Goal: Task Accomplishment & Management: Complete application form

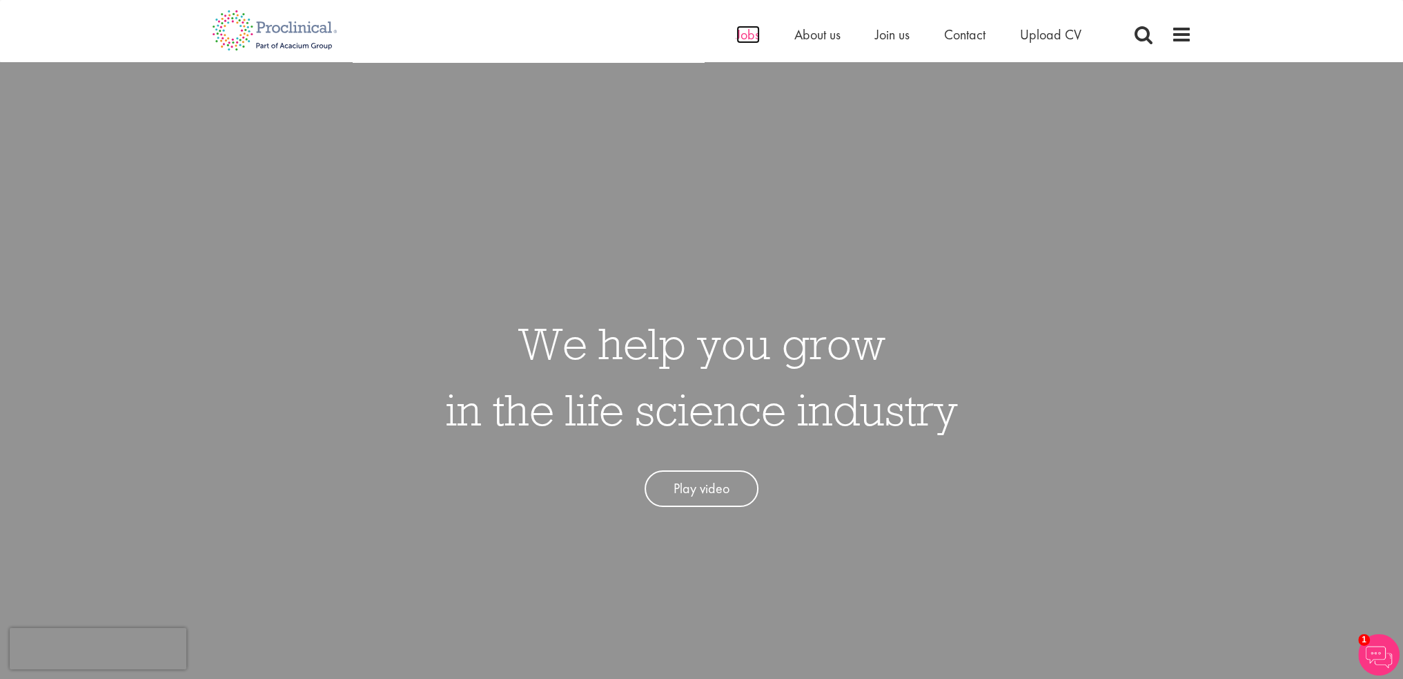
drag, startPoint x: 0, startPoint y: 0, endPoint x: 747, endPoint y: 41, distance: 748.0
click at [747, 41] on span "Jobs" at bounding box center [747, 35] width 23 height 18
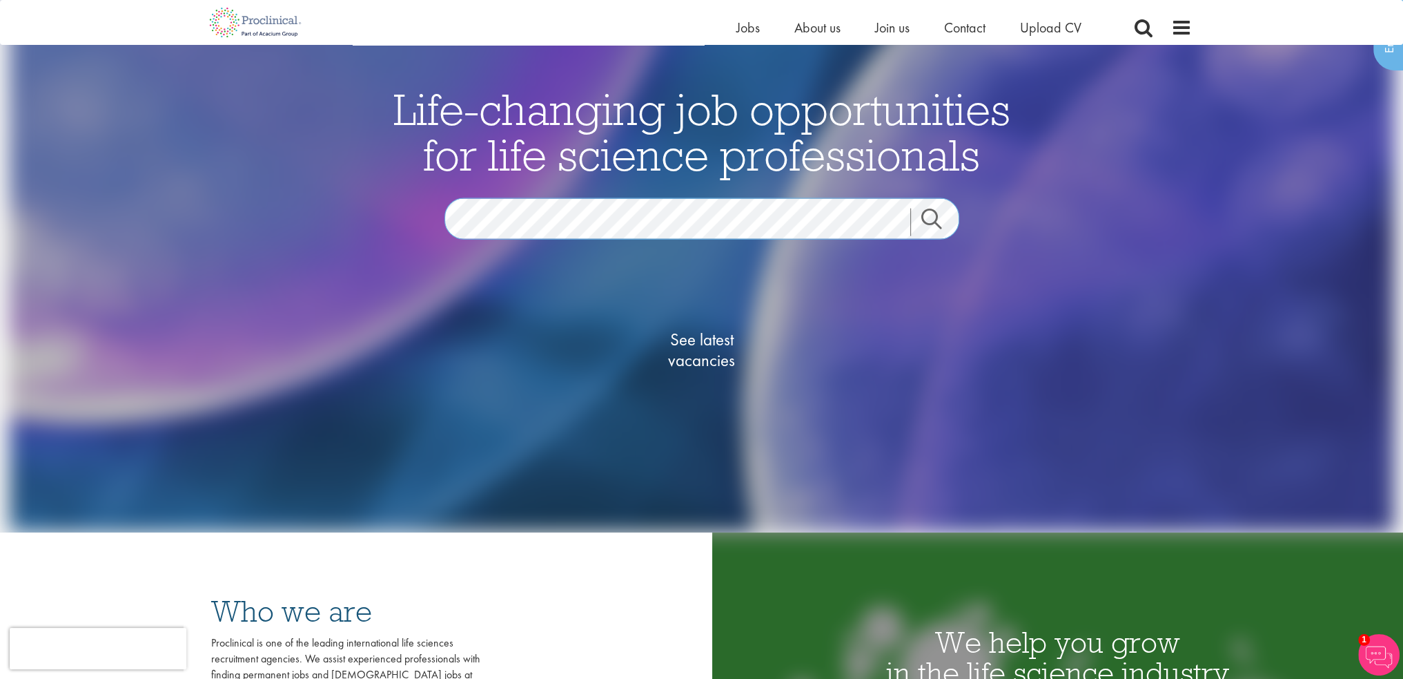
scroll to position [138, 0]
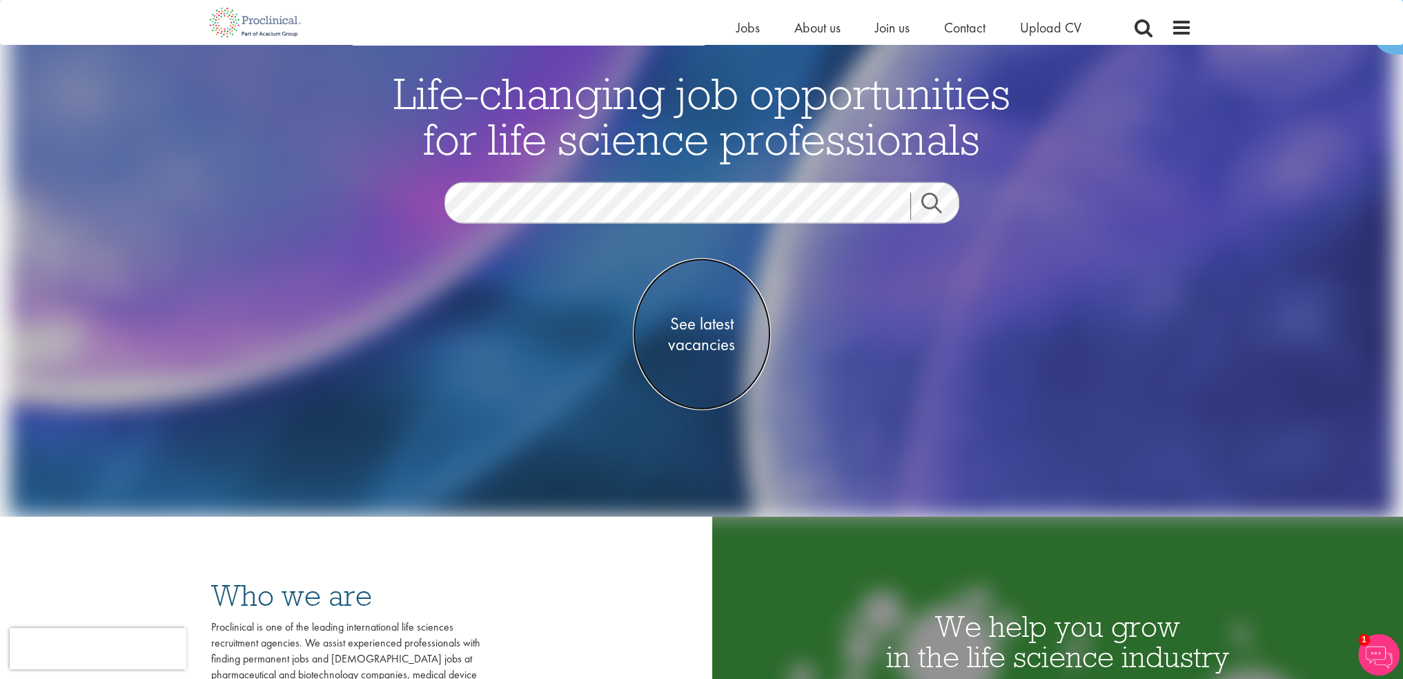
click at [699, 359] on link "See latest vacancies" at bounding box center [702, 333] width 138 height 152
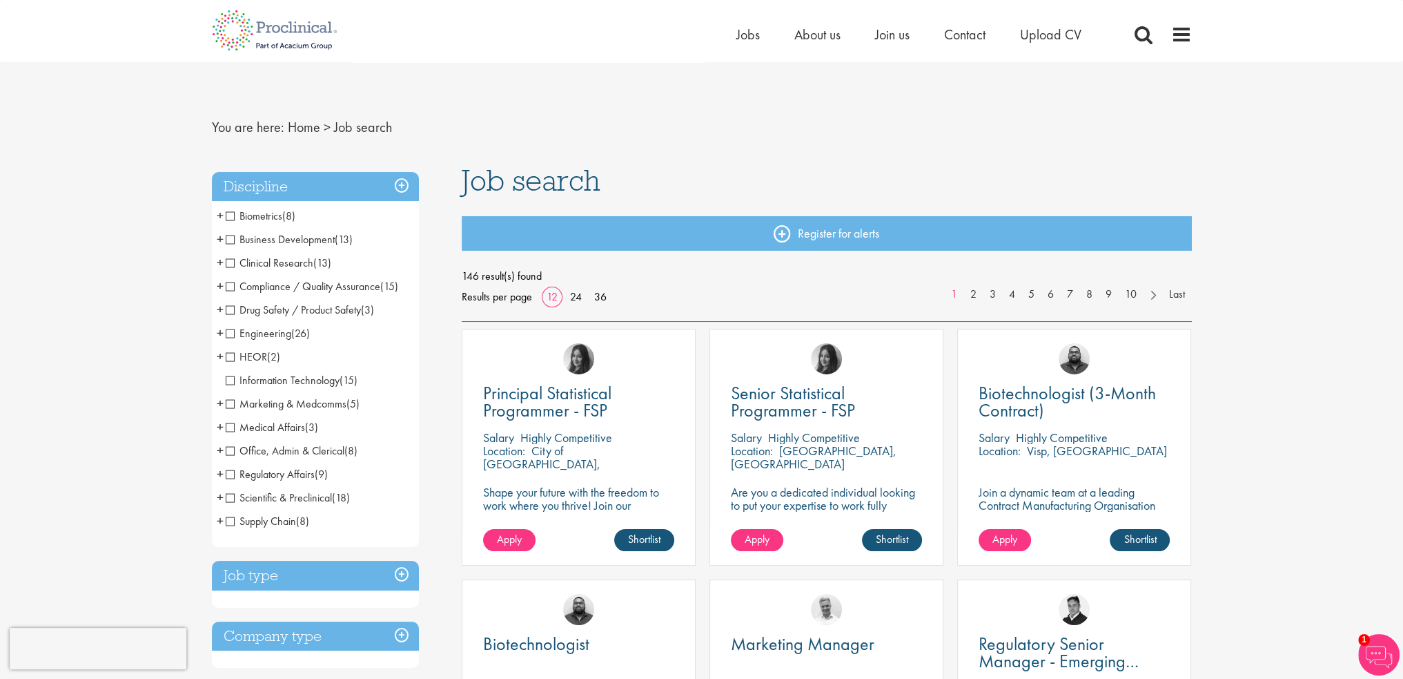
click at [248, 499] on span "Scientific & Preclinical" at bounding box center [279, 497] width 106 height 14
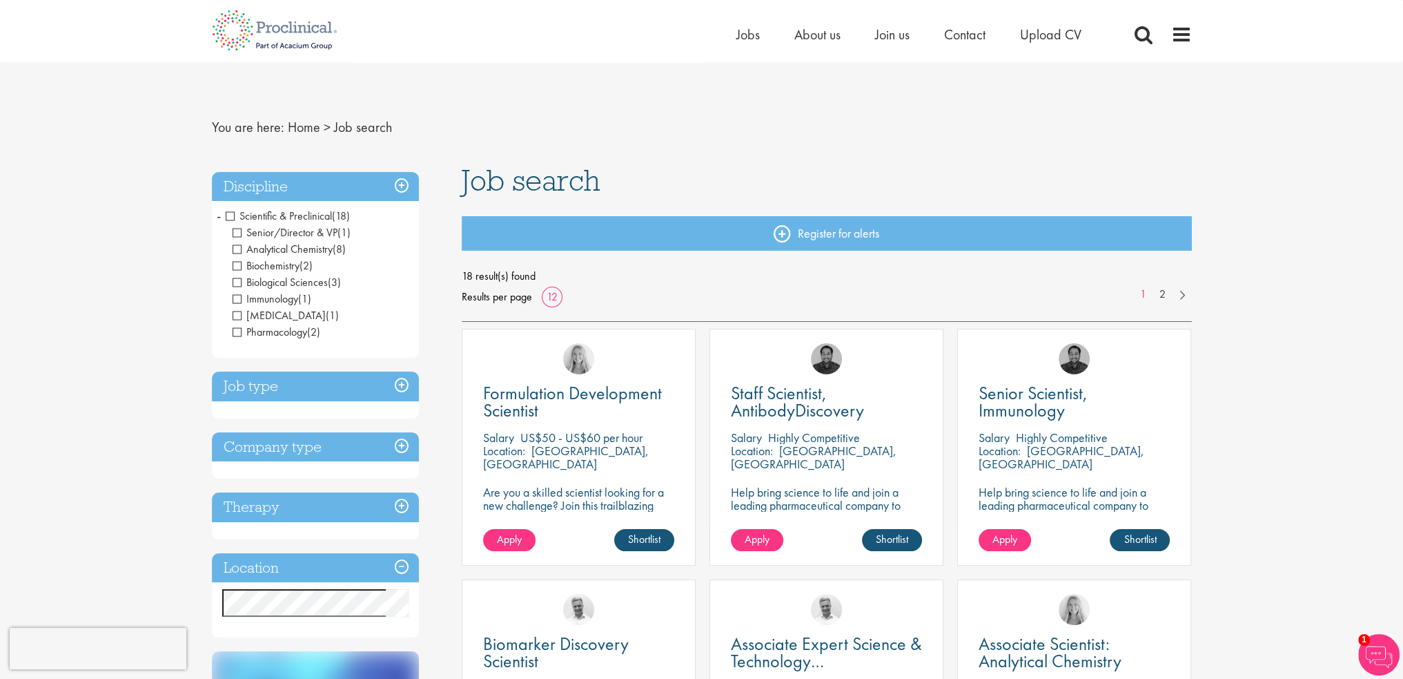
click at [233, 215] on span "Scientific & Preclinical" at bounding box center [279, 215] width 106 height 14
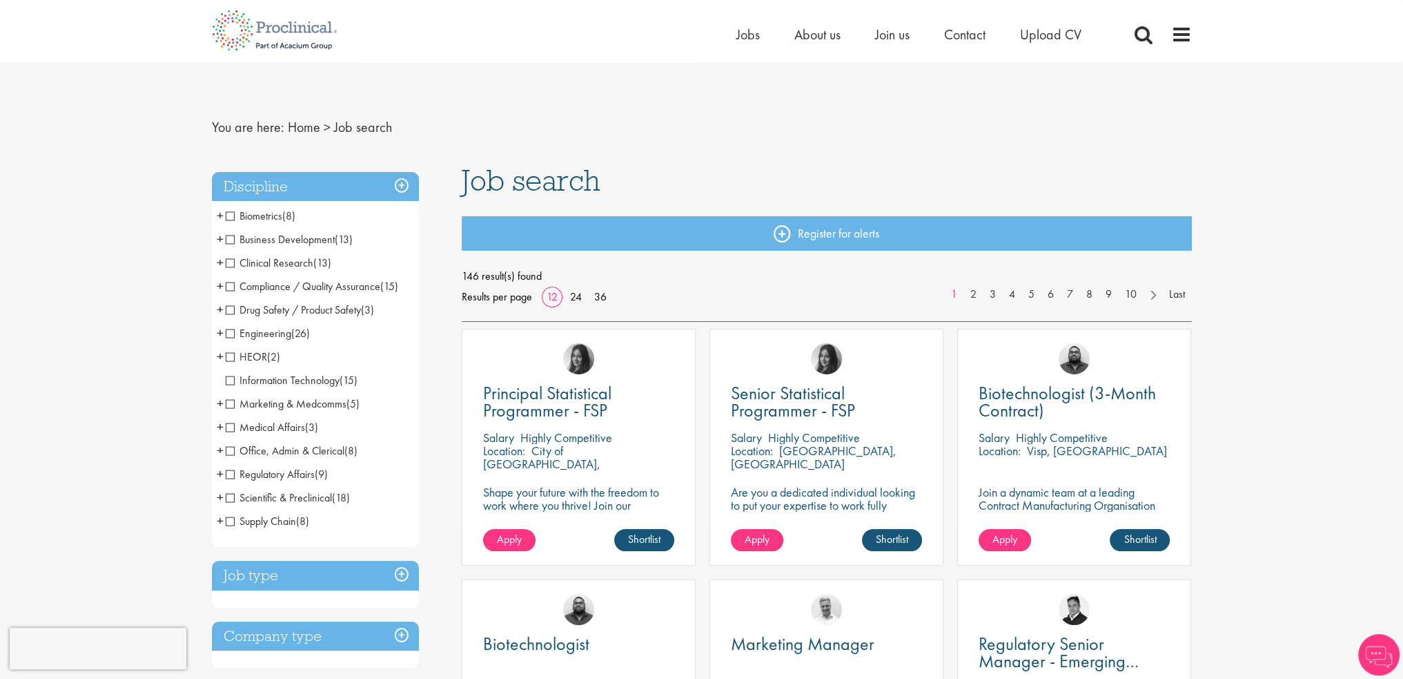
click at [259, 259] on span "Clinical Research" at bounding box center [270, 262] width 88 height 14
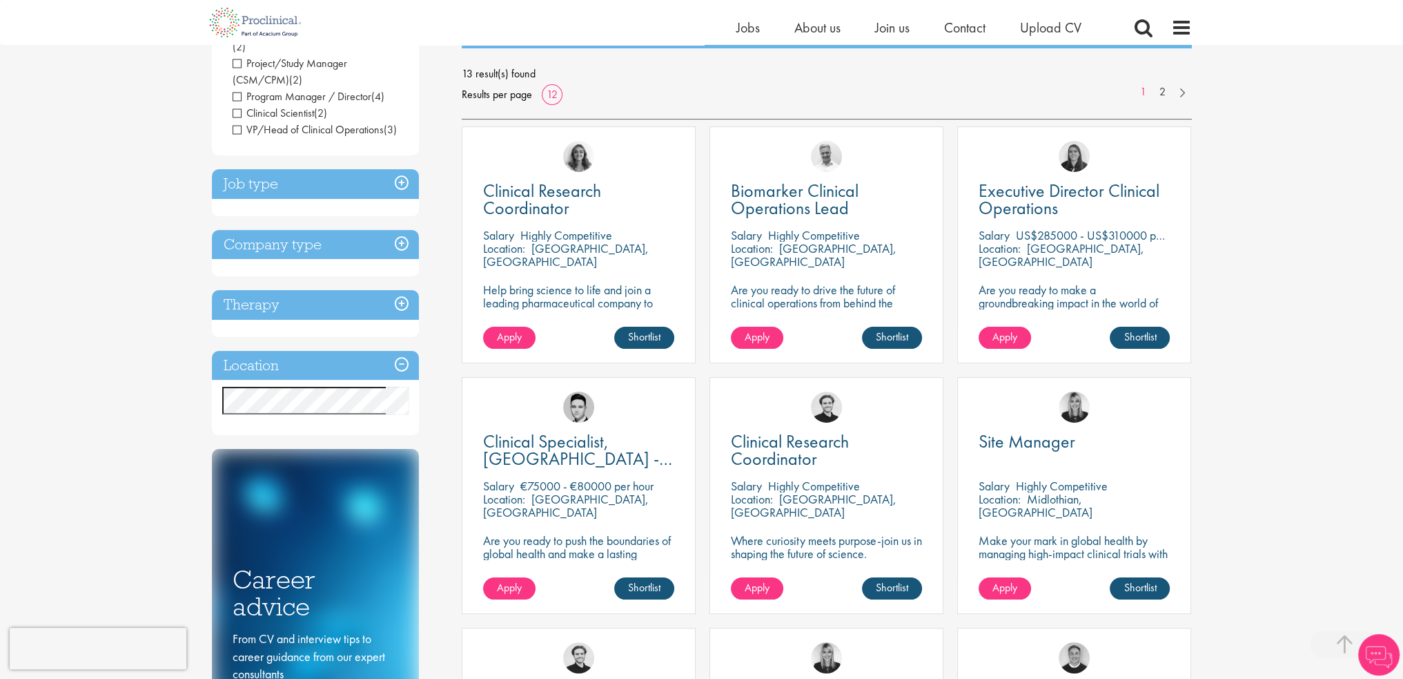
scroll to position [276, 0]
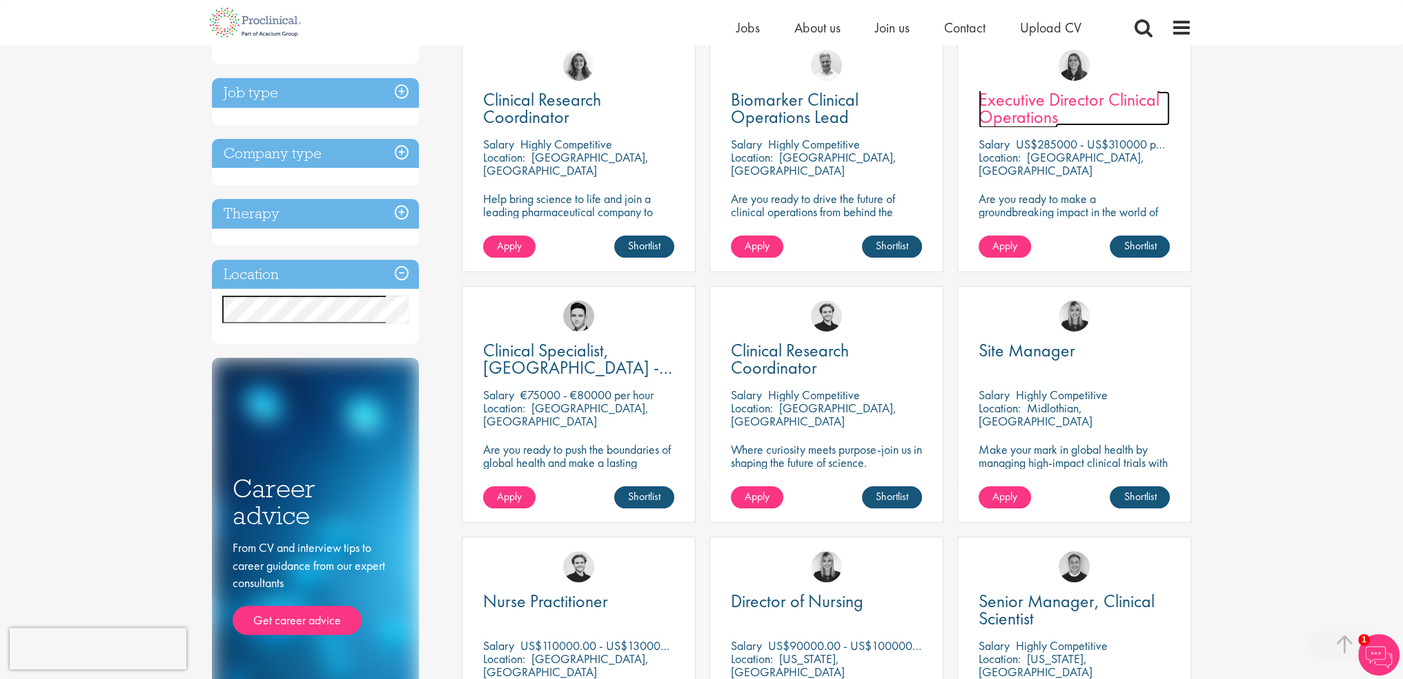
click at [1033, 121] on span "Executive Director Clinical Operations" at bounding box center [1069, 108] width 181 height 41
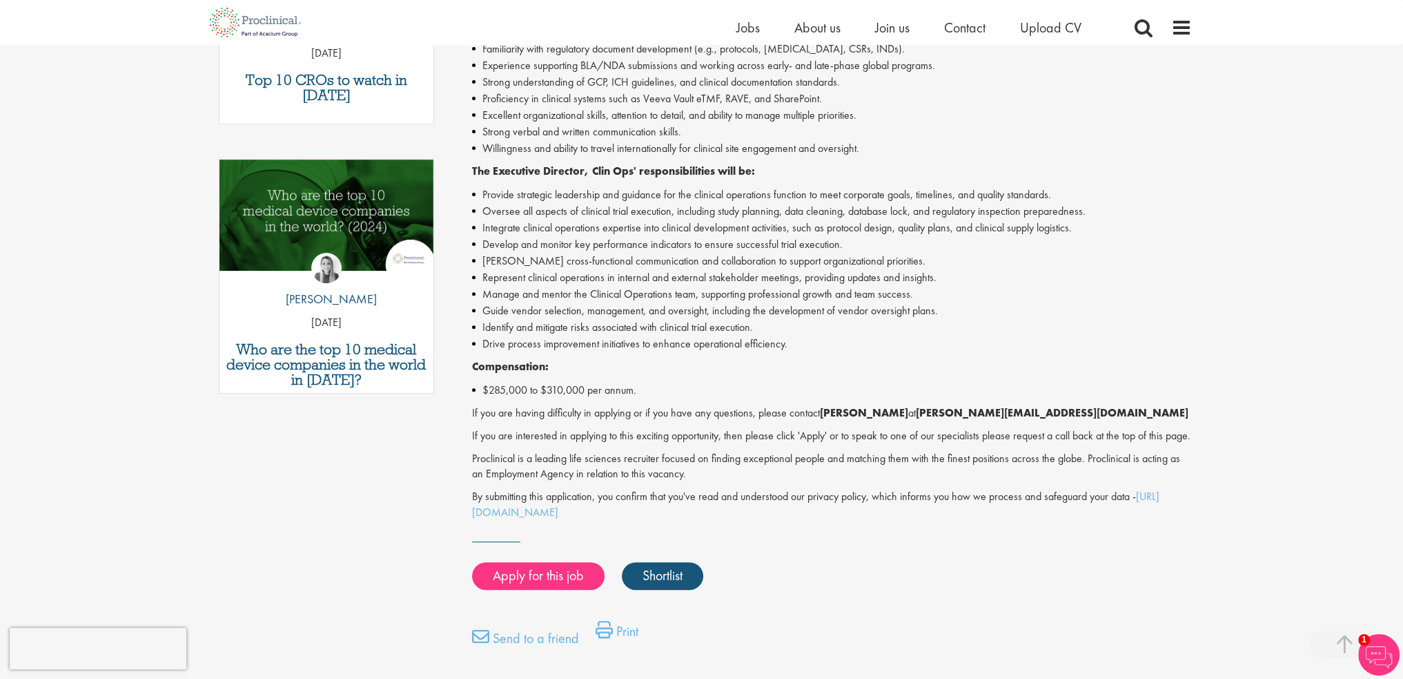
scroll to position [621, 0]
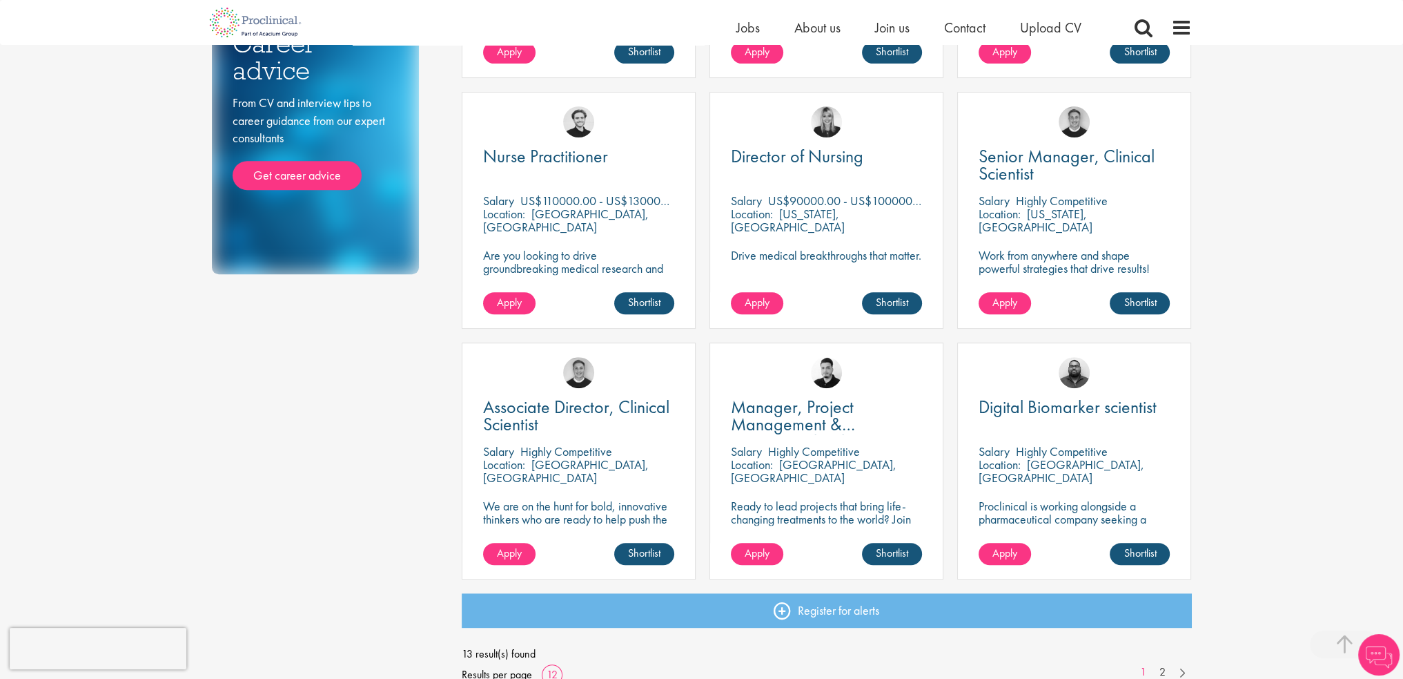
scroll to position [828, 0]
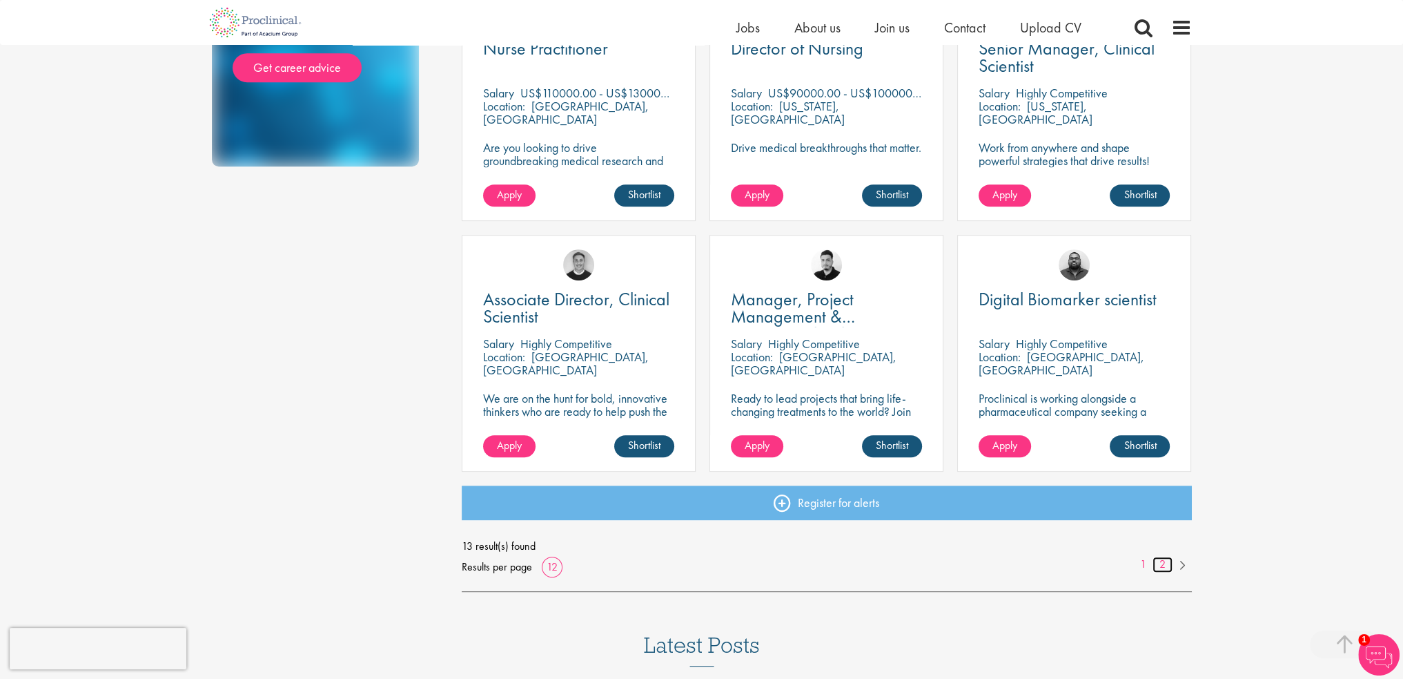
click at [1162, 564] on link "2" at bounding box center [1163, 564] width 20 height 16
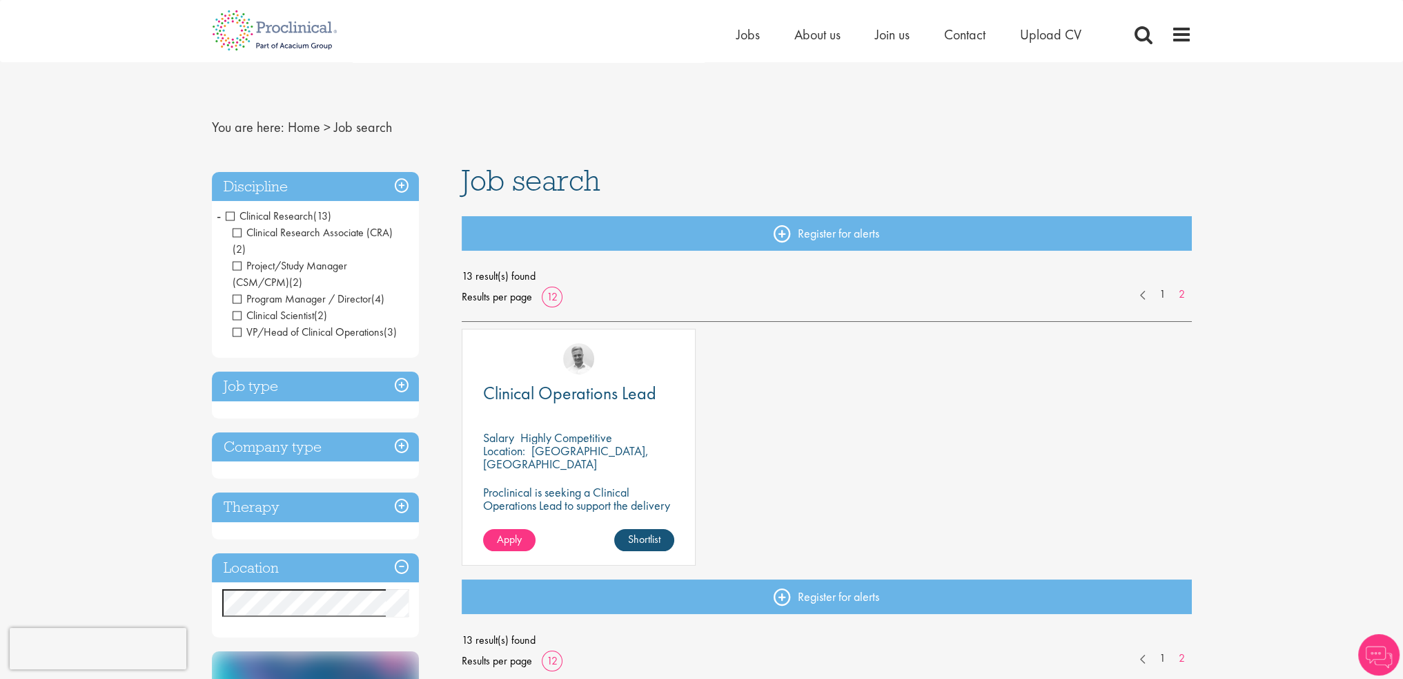
click at [232, 217] on span "Clinical Research" at bounding box center [270, 215] width 88 height 14
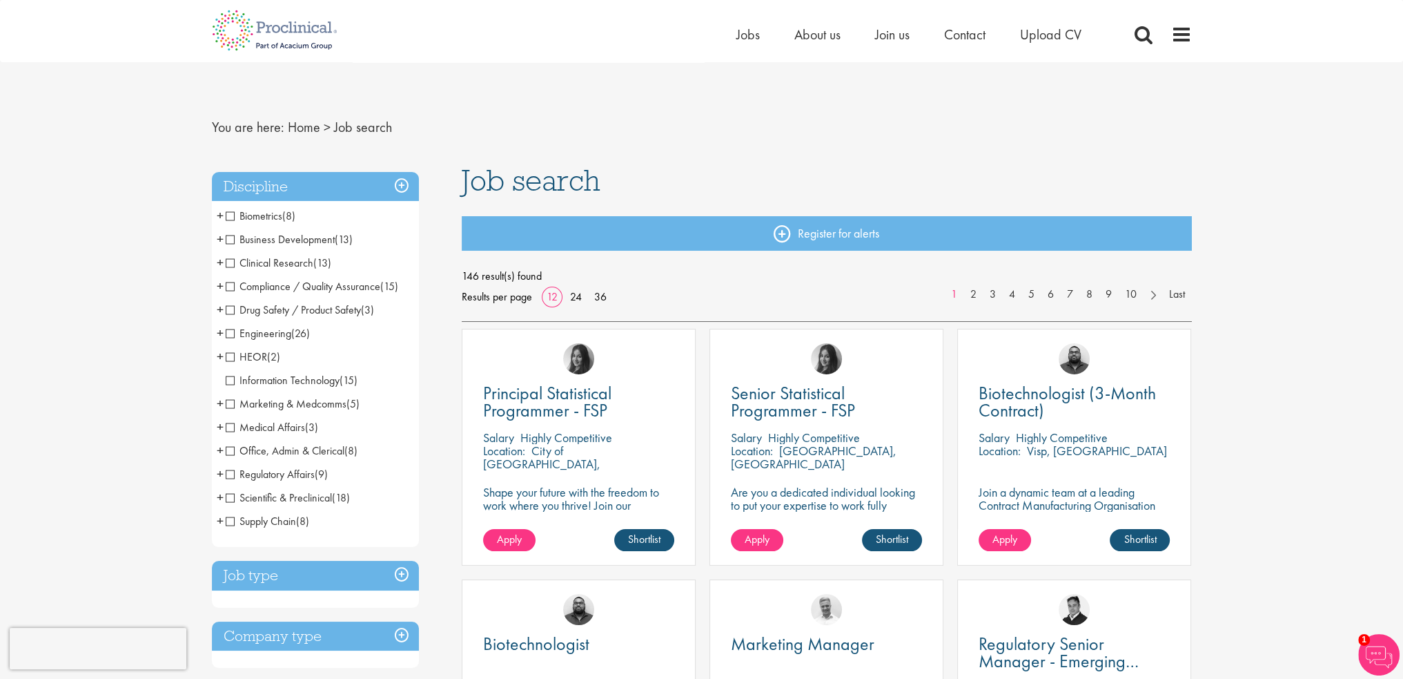
click at [218, 263] on span "+" at bounding box center [220, 262] width 7 height 21
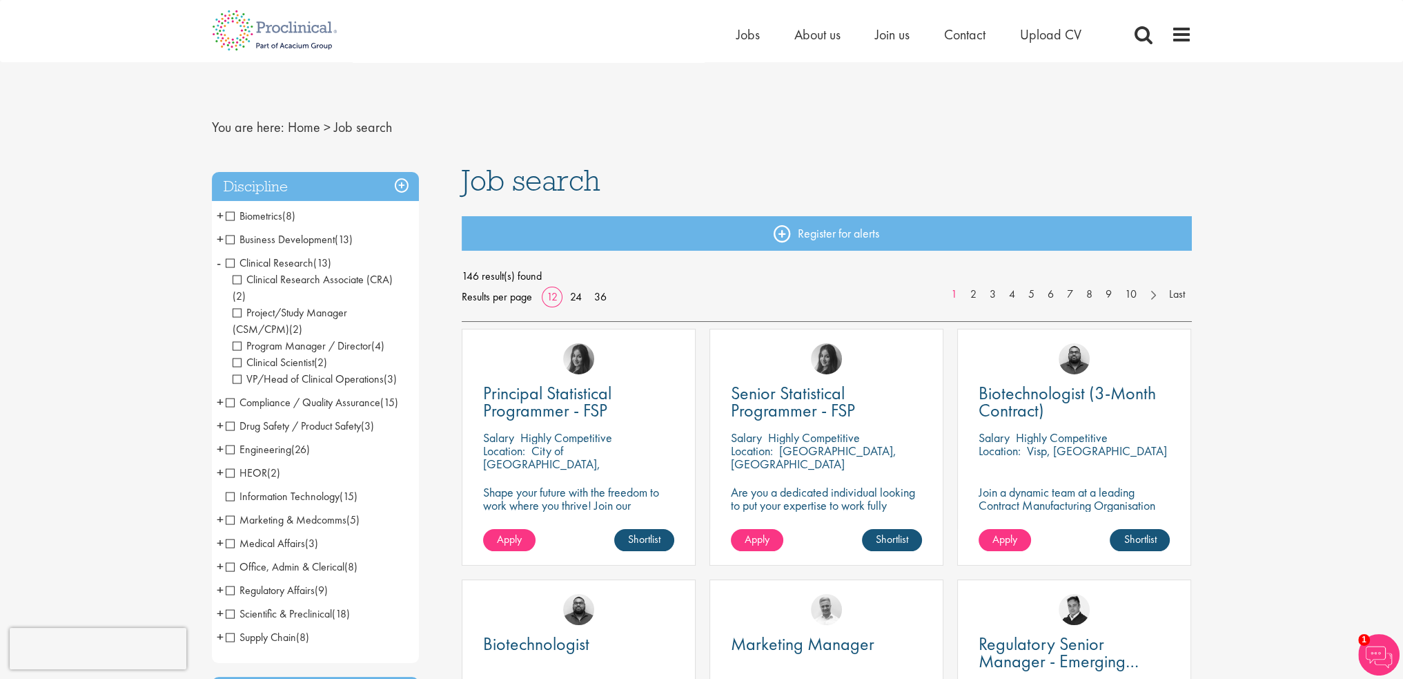
click at [268, 355] on span "Clinical Scientist" at bounding box center [273, 362] width 81 height 14
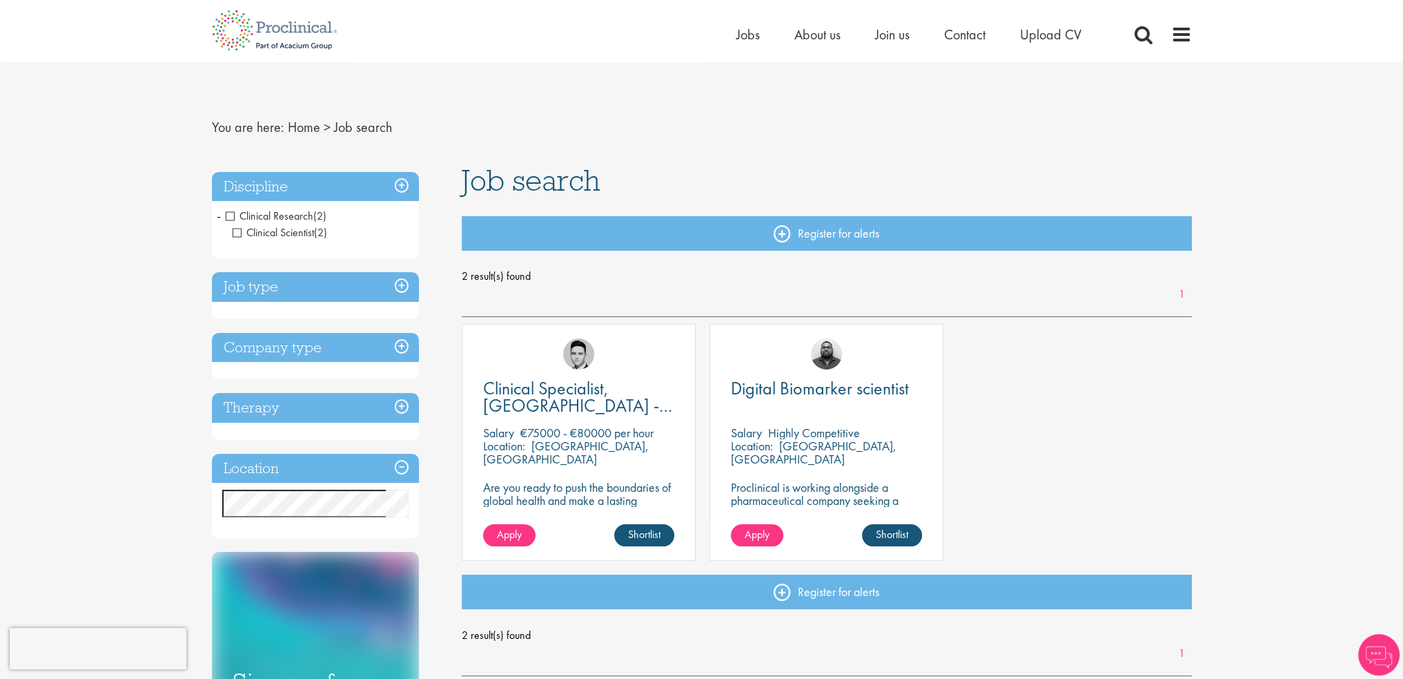
click at [266, 227] on span "Clinical Scientist" at bounding box center [273, 232] width 81 height 14
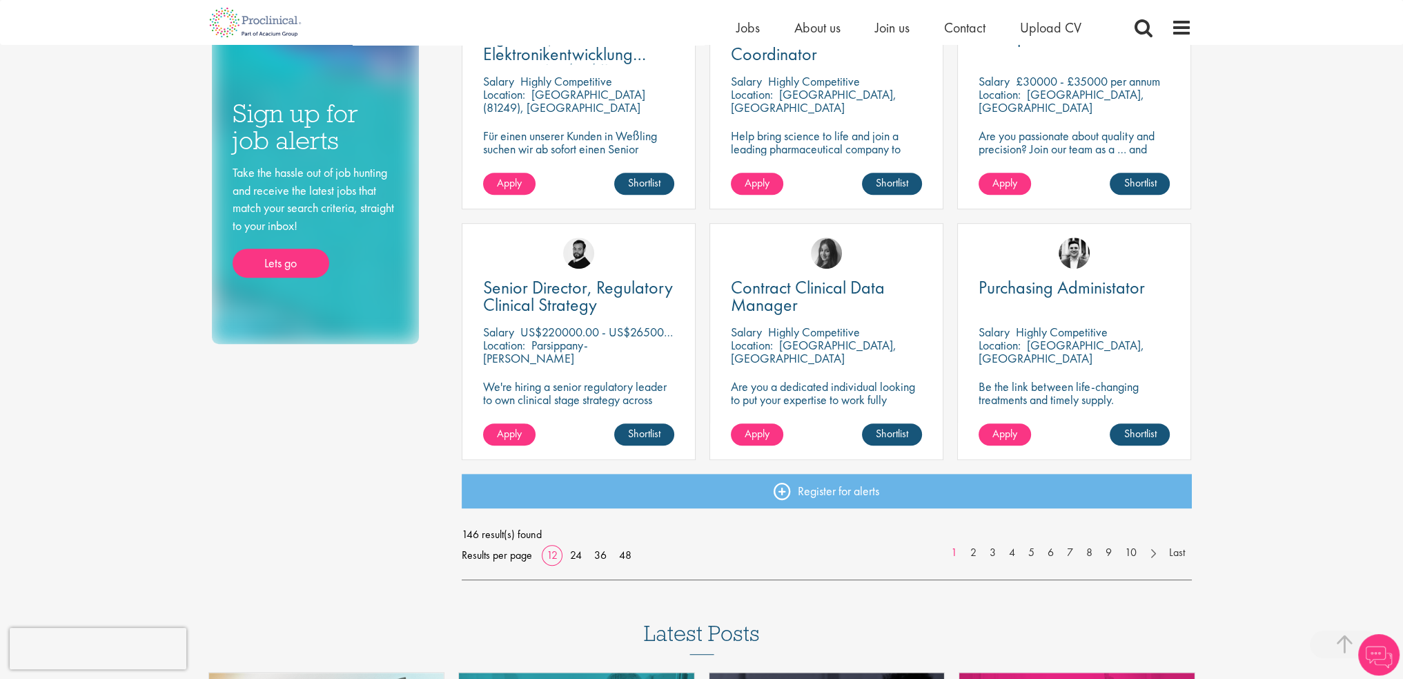
scroll to position [1035, 0]
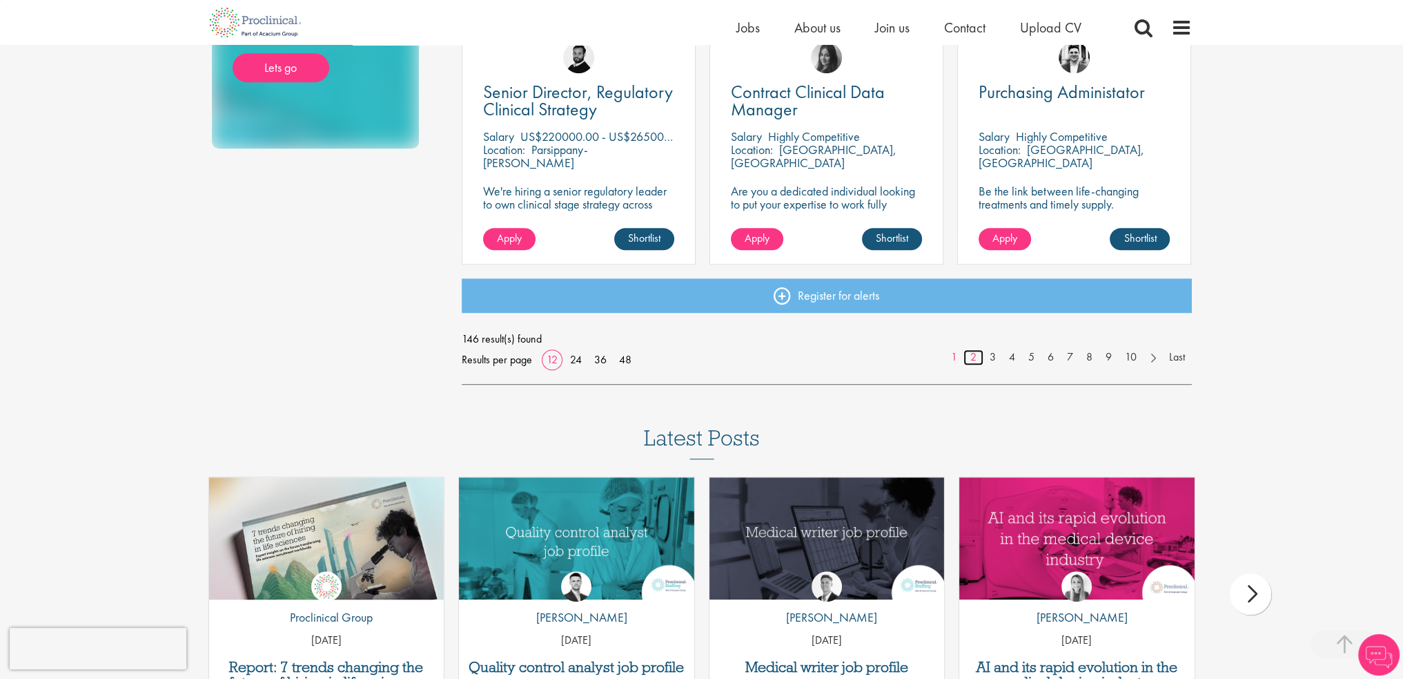
click at [974, 355] on link "2" at bounding box center [974, 357] width 20 height 16
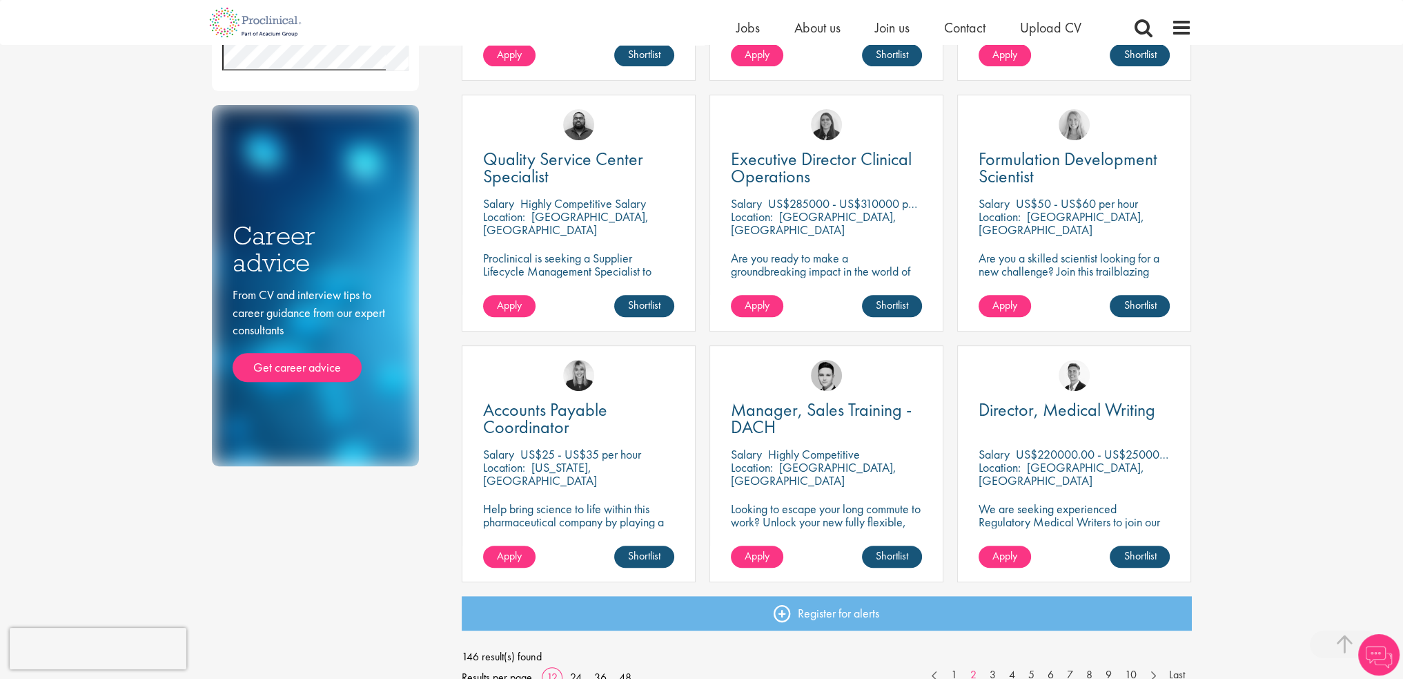
scroll to position [828, 0]
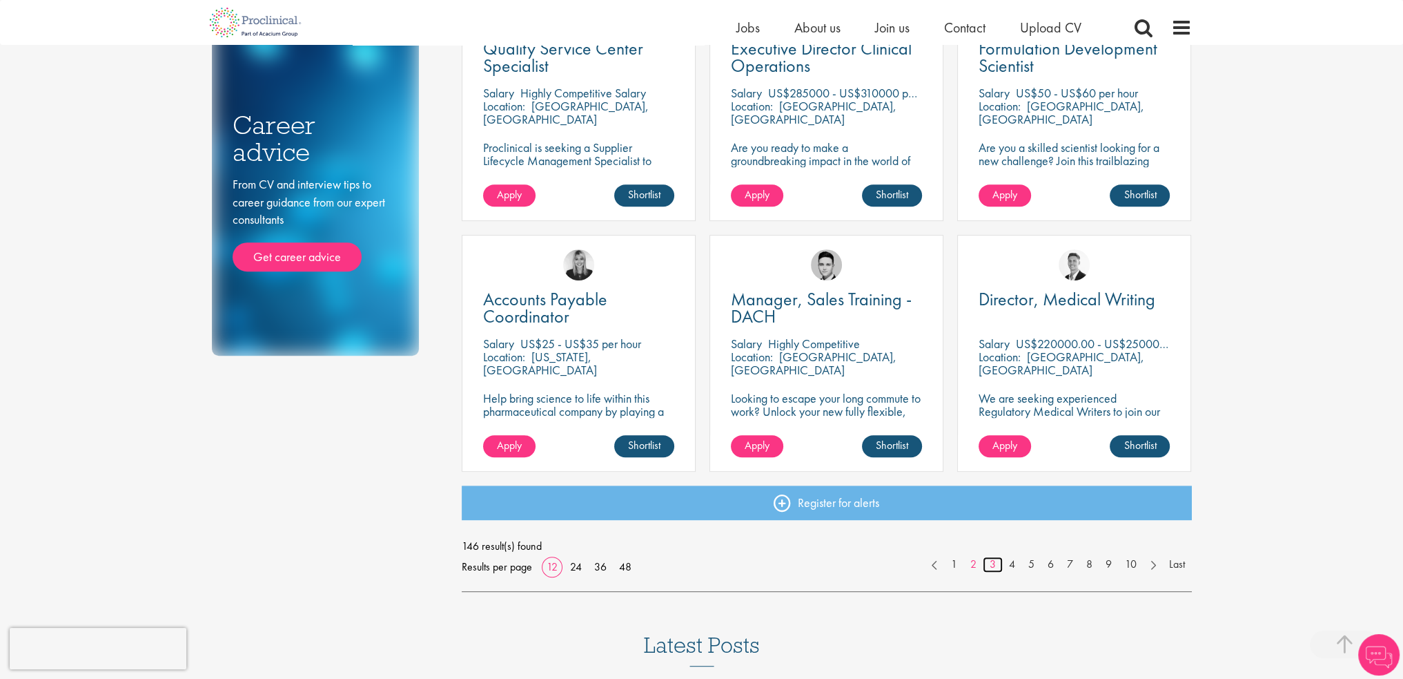
click at [994, 560] on link "3" at bounding box center [993, 564] width 20 height 16
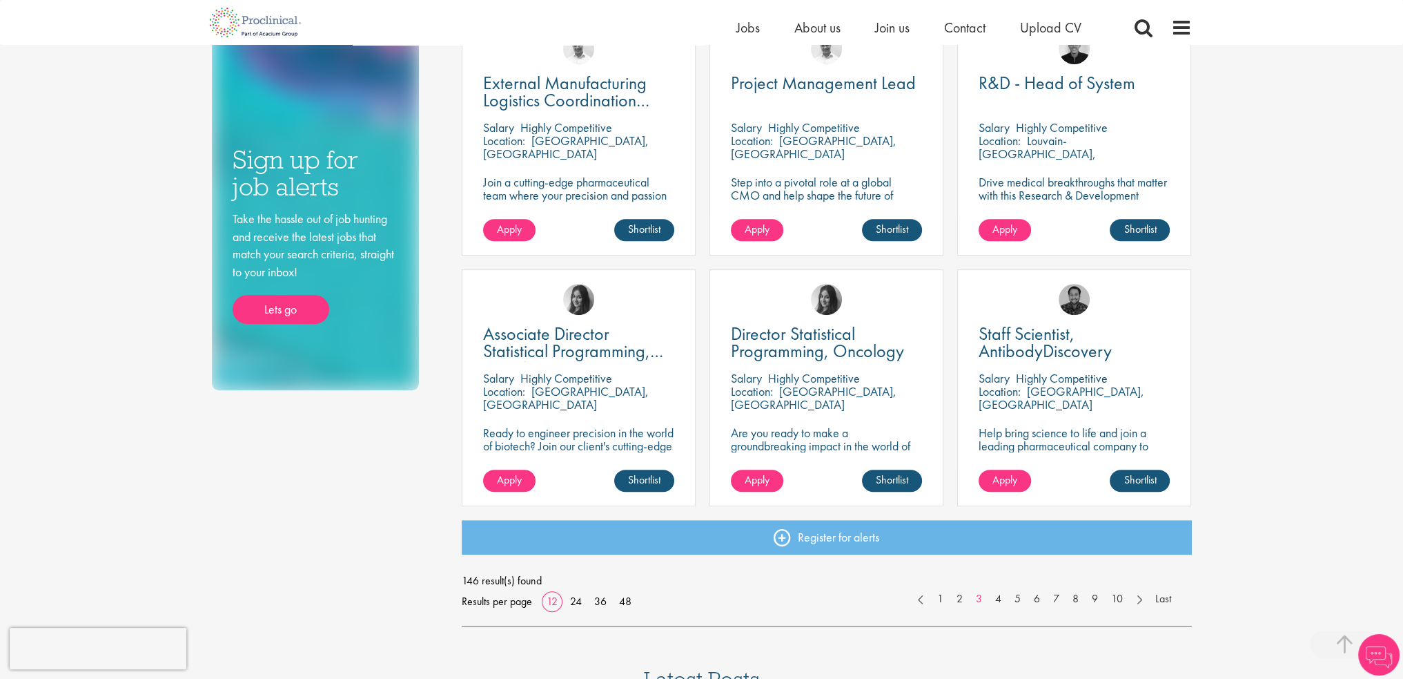
scroll to position [897, 0]
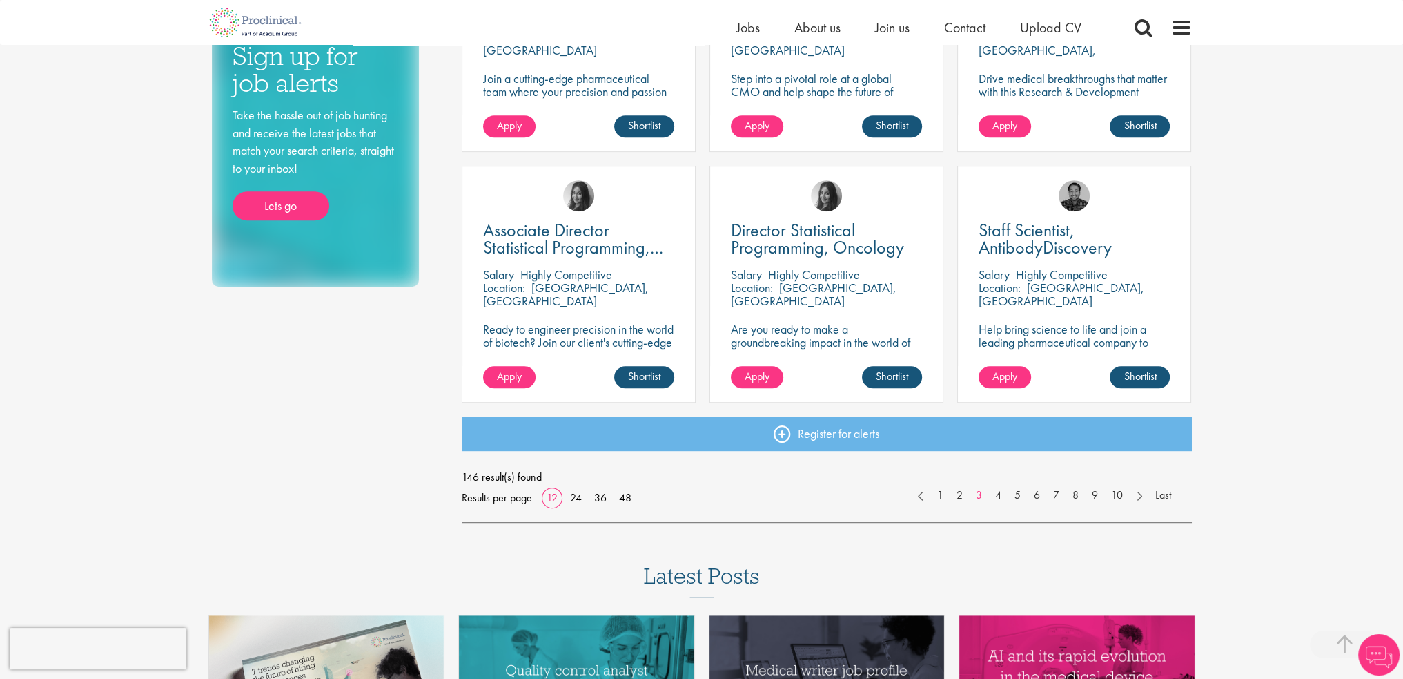
click at [995, 504] on div "146 result(s) found Results per page 12 24 36 48 1 2 3 4 5 6 7 8 9 10 Last" at bounding box center [827, 487] width 730 height 41
click at [997, 502] on link "4" at bounding box center [998, 495] width 20 height 16
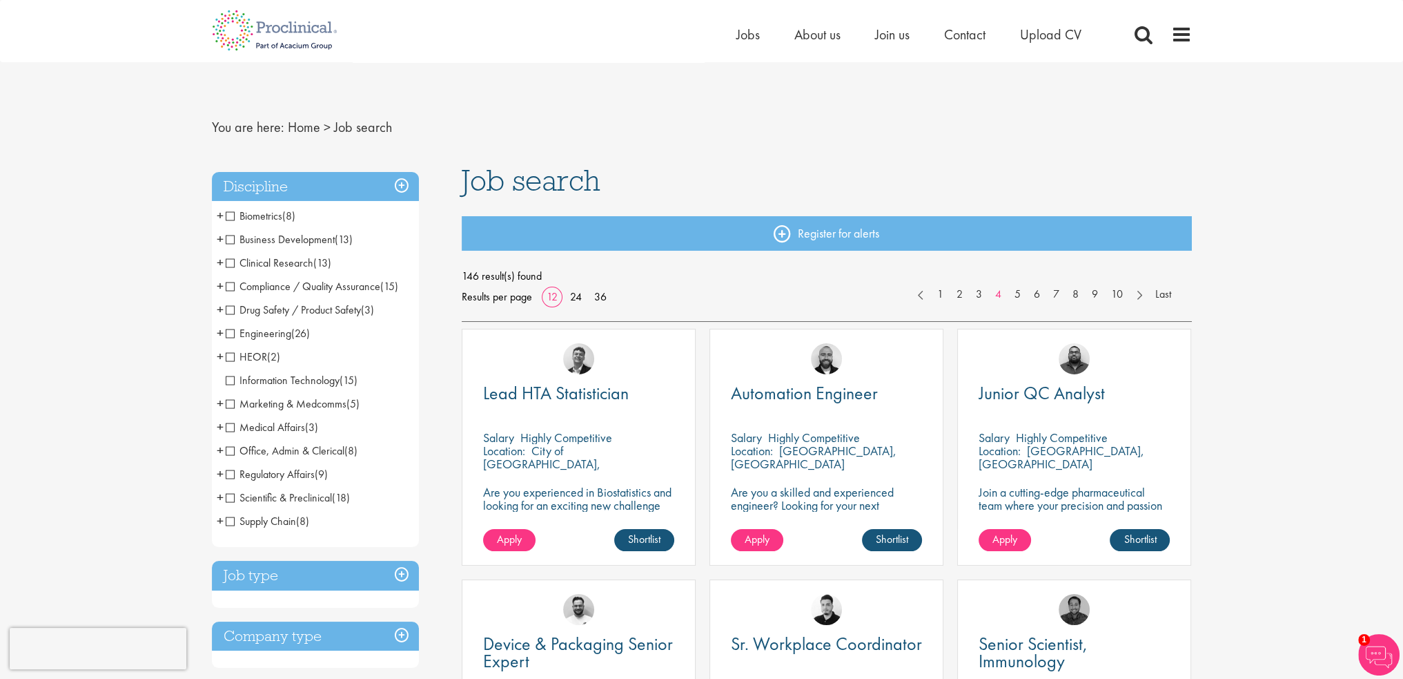
click at [254, 258] on span "Clinical Research" at bounding box center [270, 262] width 88 height 14
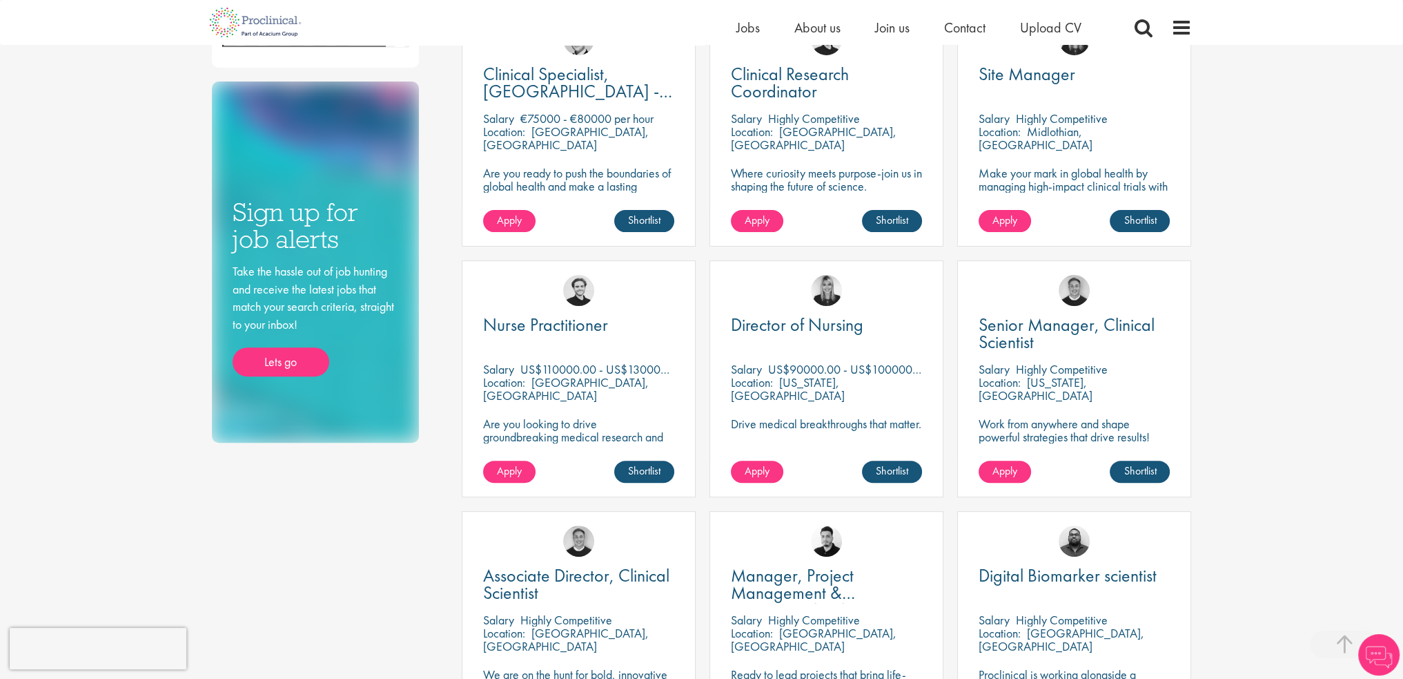
scroll to position [759, 0]
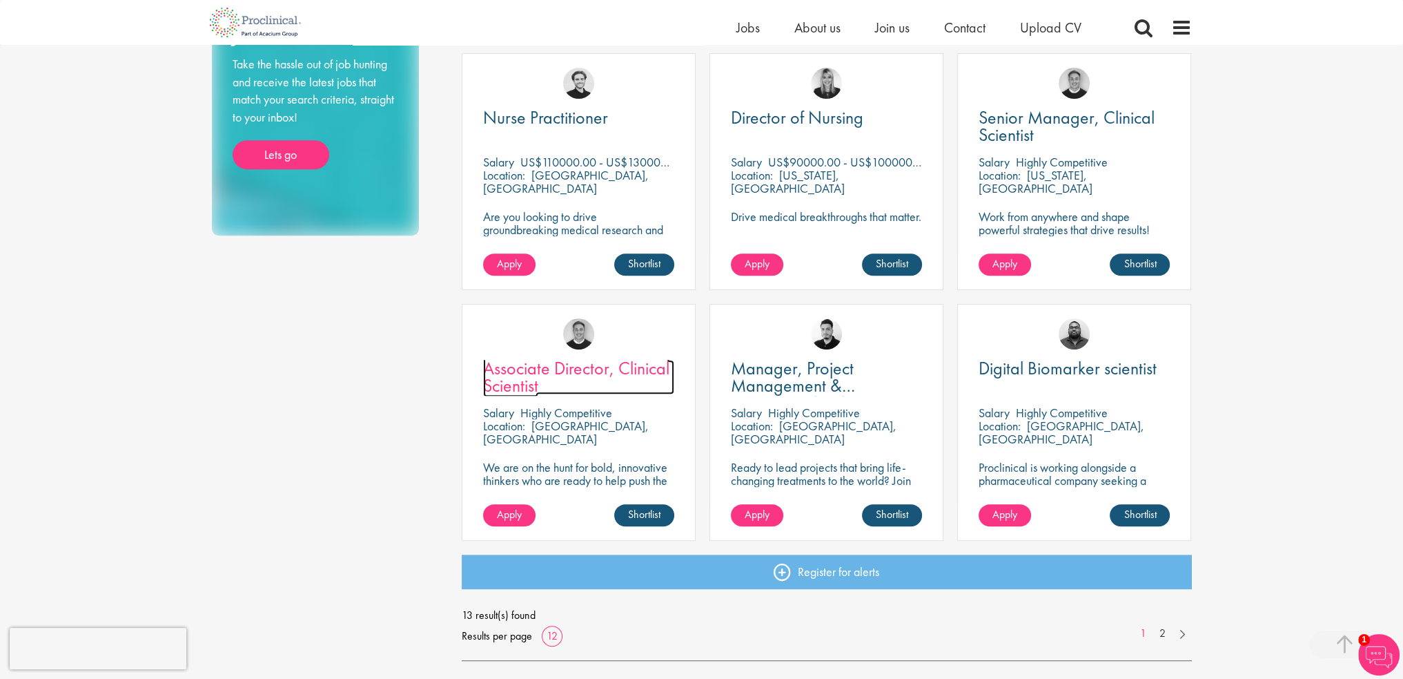
click at [533, 369] on span "Associate Director, Clinical Scientist" at bounding box center [576, 376] width 186 height 41
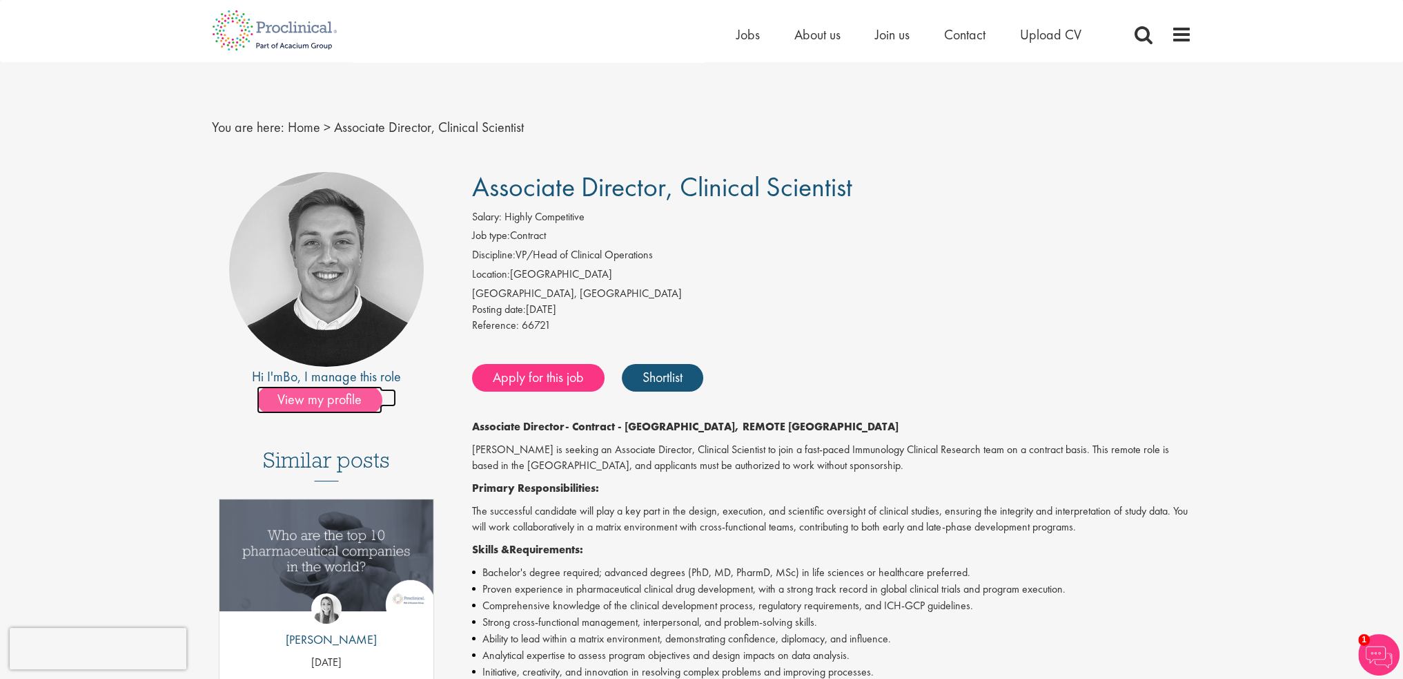
click at [315, 396] on span "View my profile" at bounding box center [320, 400] width 126 height 28
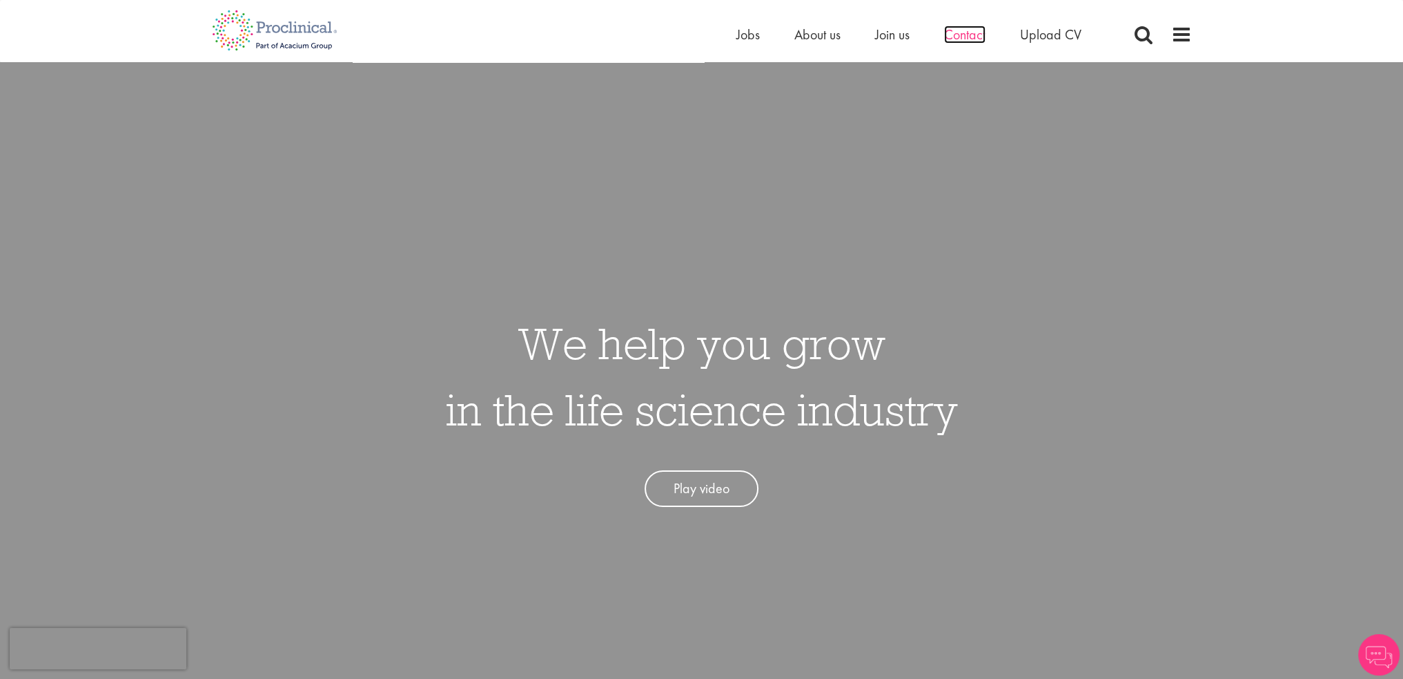
click at [977, 37] on span "Contact" at bounding box center [964, 35] width 41 height 18
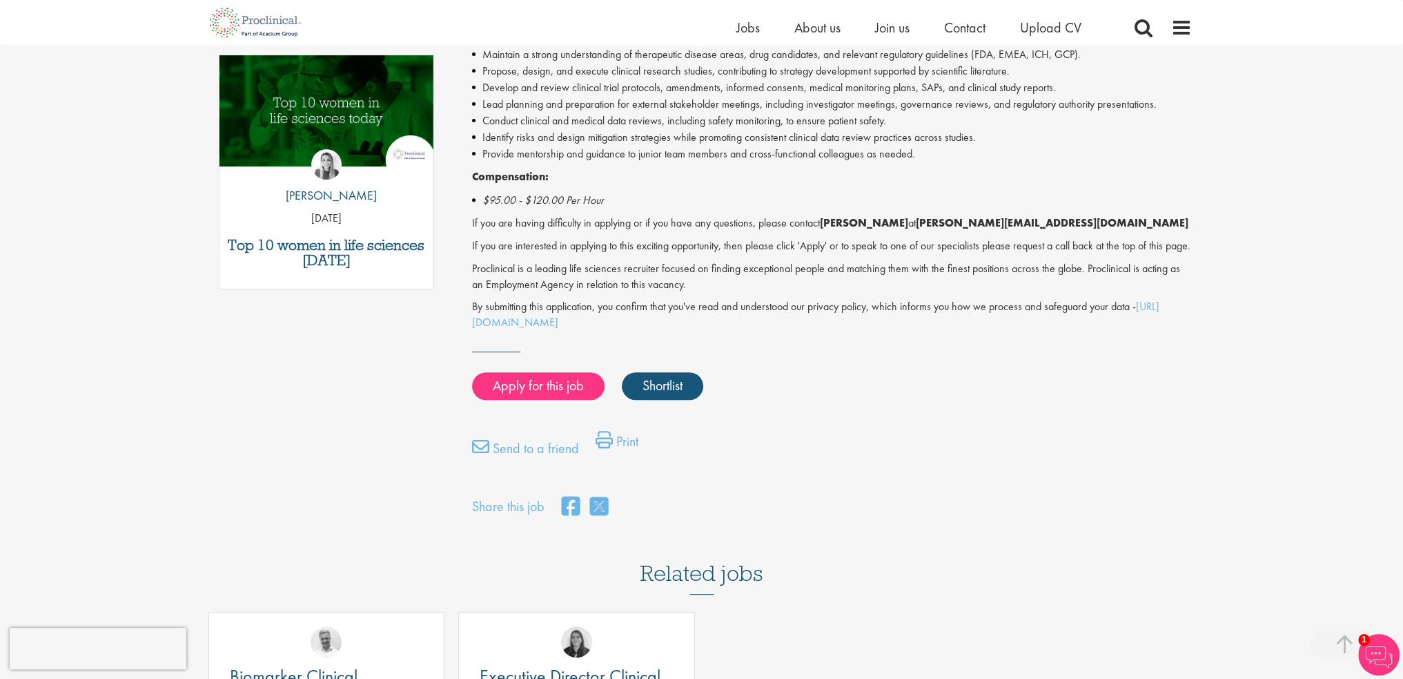
scroll to position [690, 0]
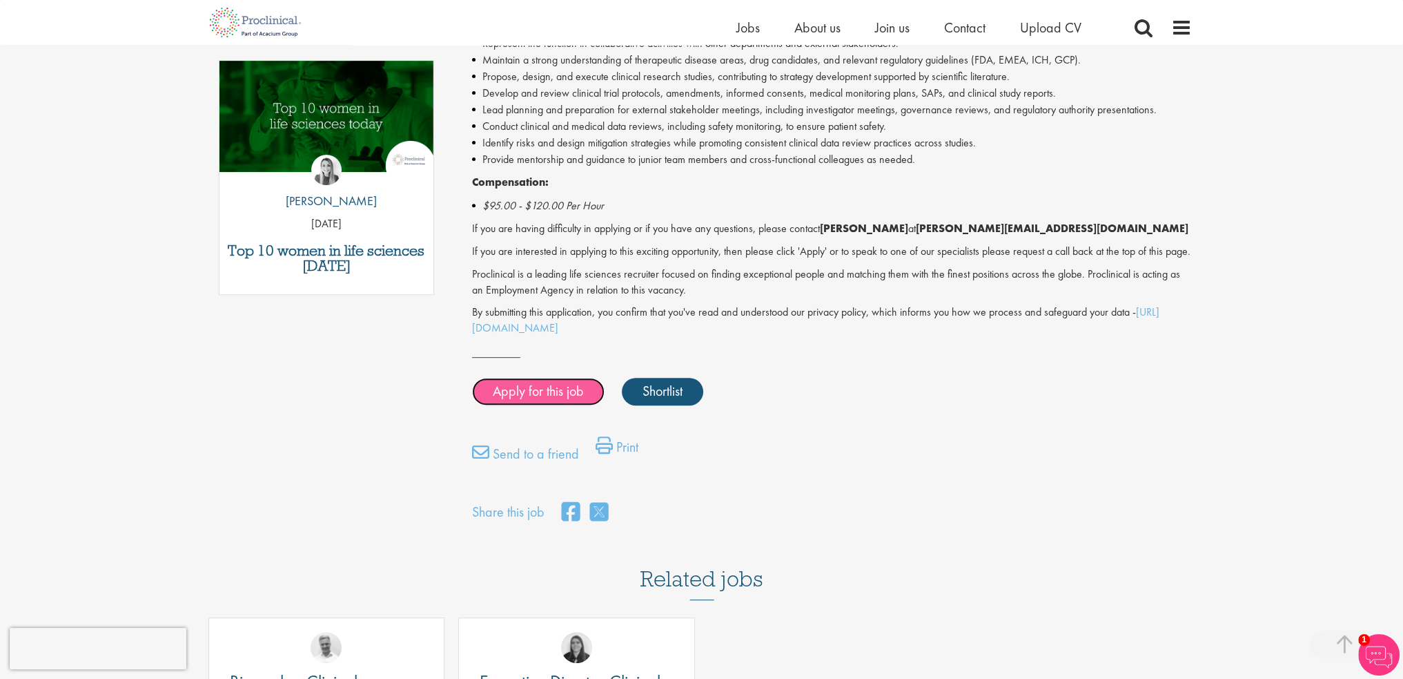
click at [539, 404] on link "Apply for this job" at bounding box center [538, 392] width 133 height 28
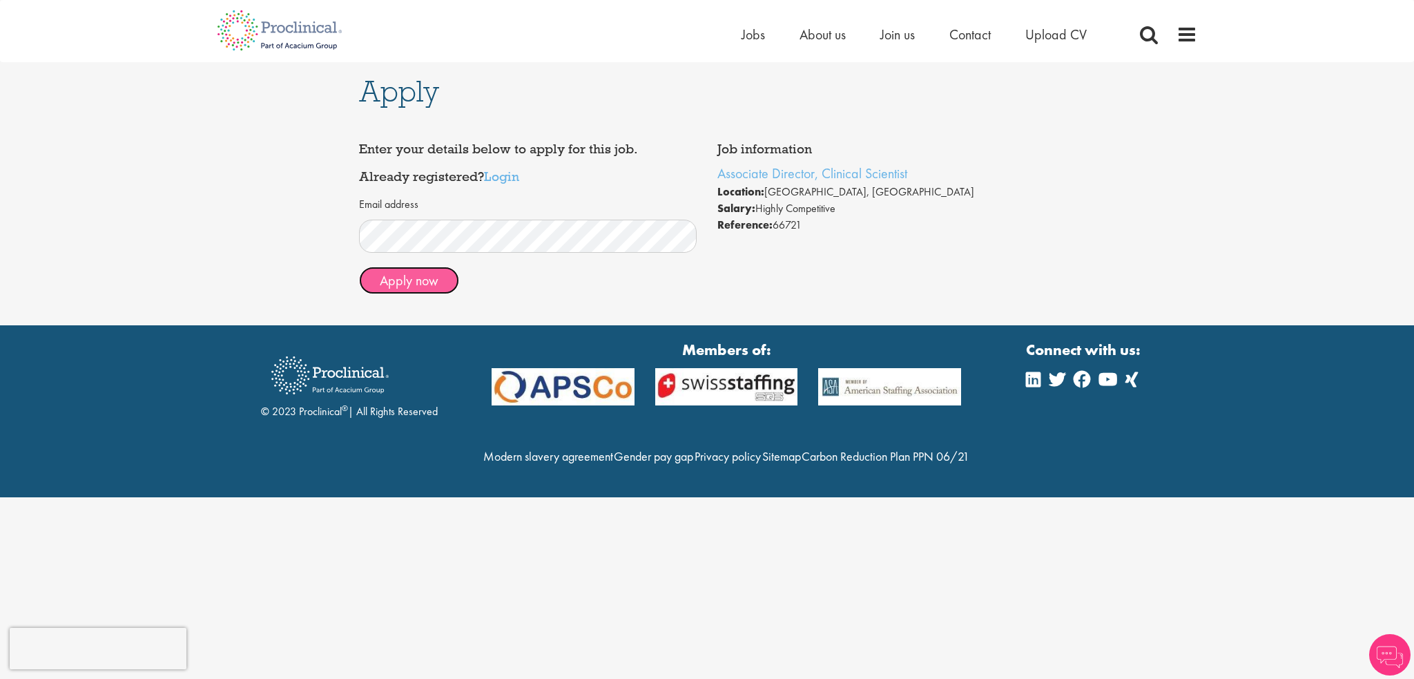
click at [429, 284] on button "Apply now" at bounding box center [409, 280] width 100 height 28
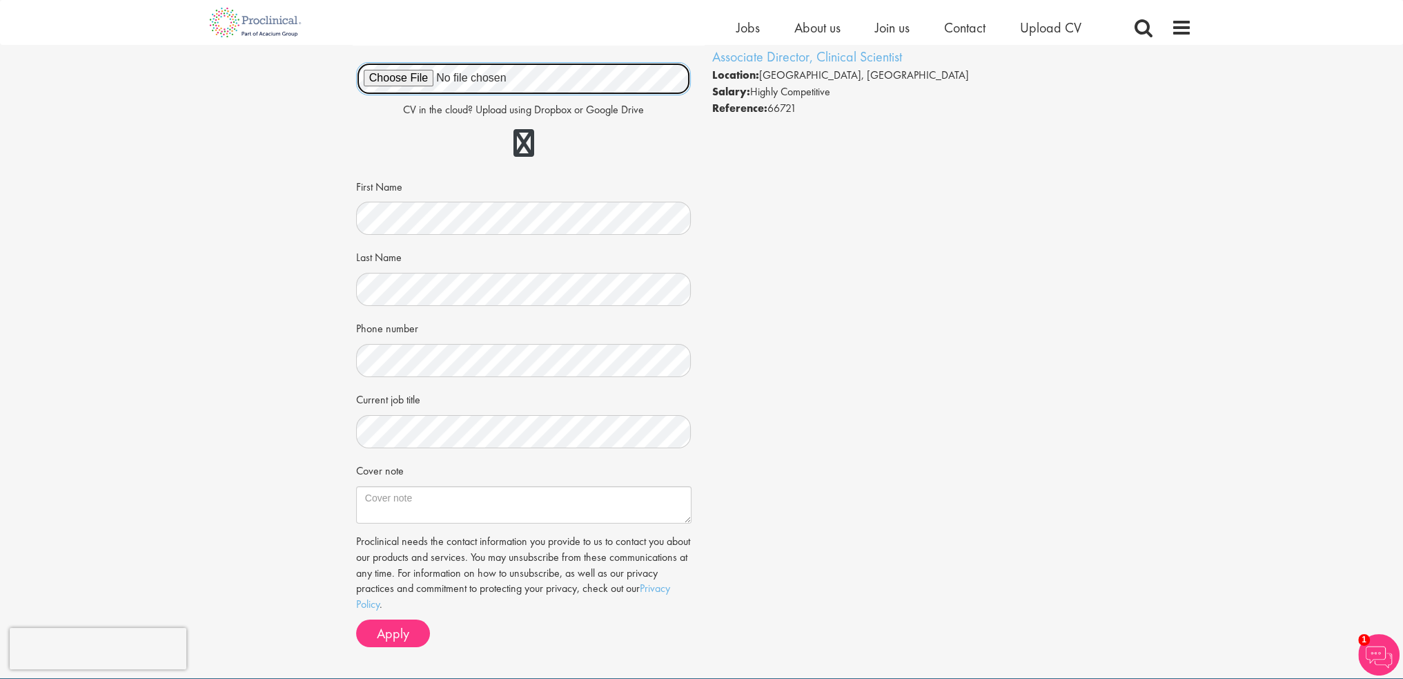
scroll to position [138, 0]
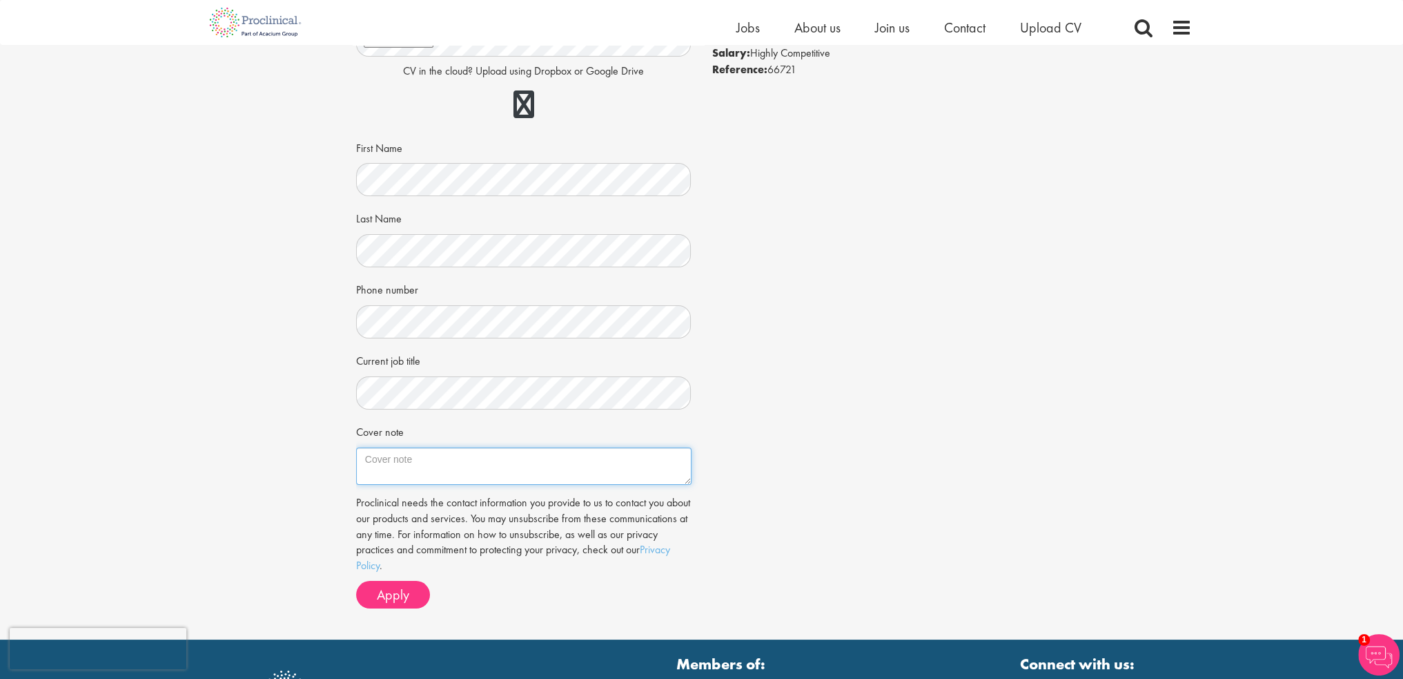
click at [433, 473] on textarea "Cover note" at bounding box center [523, 465] width 335 height 37
paste textarea "[PHONE_NUMBER] | [EMAIL_ADDRESS][DOMAIN_NAME] [DATE] Proclinical, Inc. [STREET_…"
drag, startPoint x: 545, startPoint y: 462, endPoint x: 365, endPoint y: 455, distance: 179.6
click at [365, 455] on textarea "Cover note" at bounding box center [523, 465] width 335 height 37
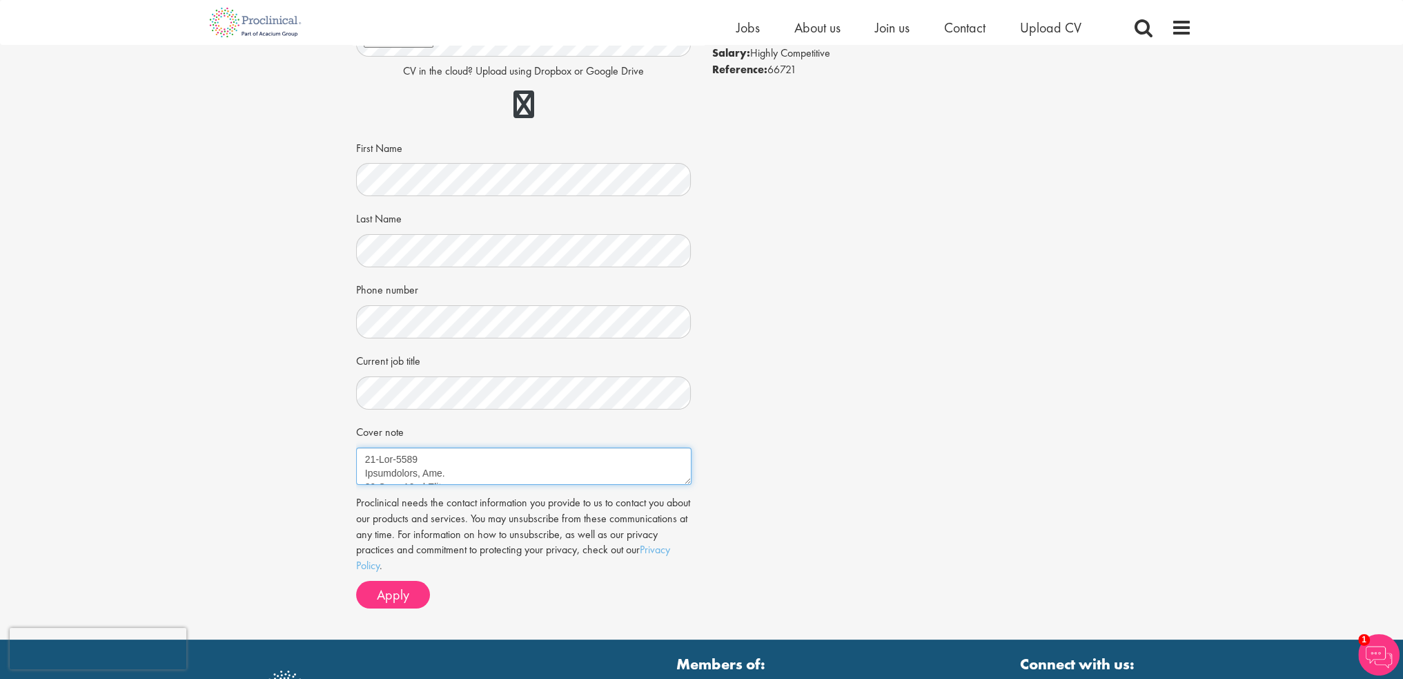
click at [432, 472] on textarea "Cover note" at bounding box center [523, 465] width 335 height 37
click at [467, 452] on textarea "Cover note" at bounding box center [523, 465] width 335 height 37
click at [433, 467] on textarea "Cover note" at bounding box center [523, 465] width 335 height 37
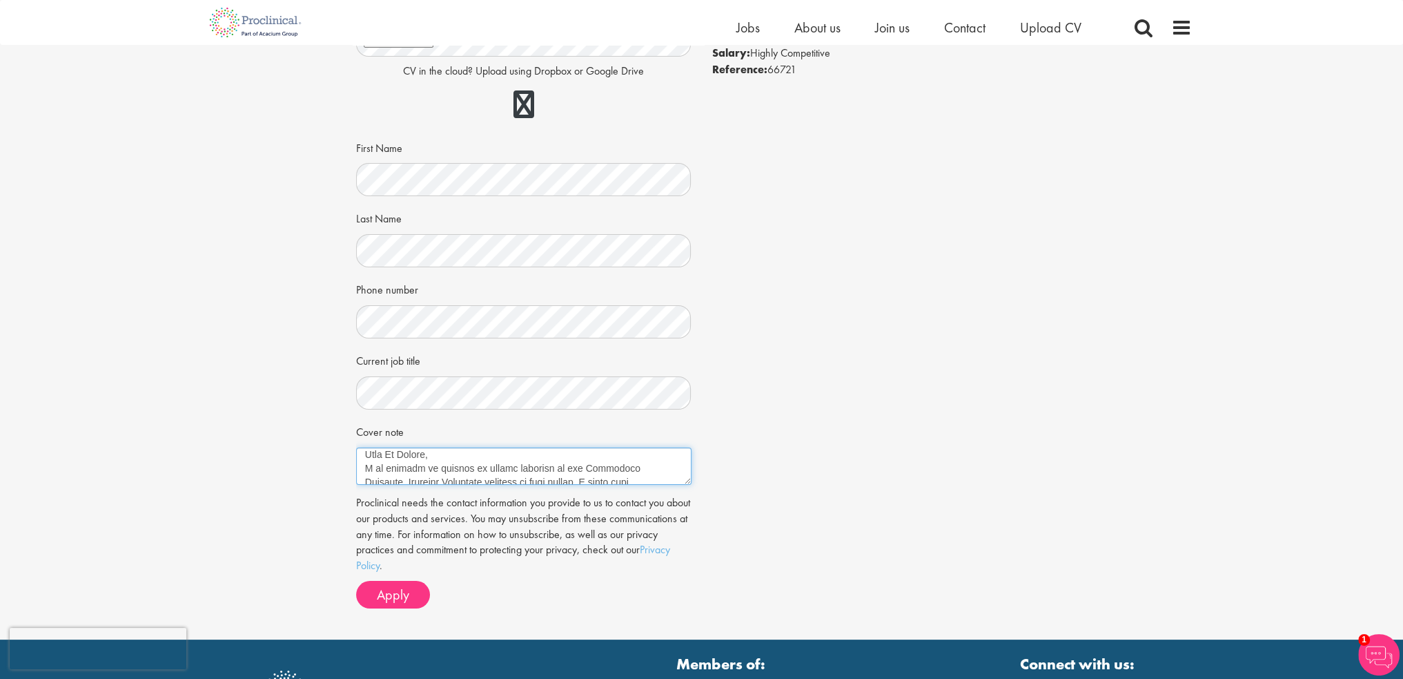
drag, startPoint x: 431, startPoint y: 467, endPoint x: 401, endPoint y: 467, distance: 30.4
click at [401, 467] on textarea "Cover note" at bounding box center [523, 465] width 335 height 37
click at [415, 460] on textarea "Cover note" at bounding box center [523, 465] width 335 height 37
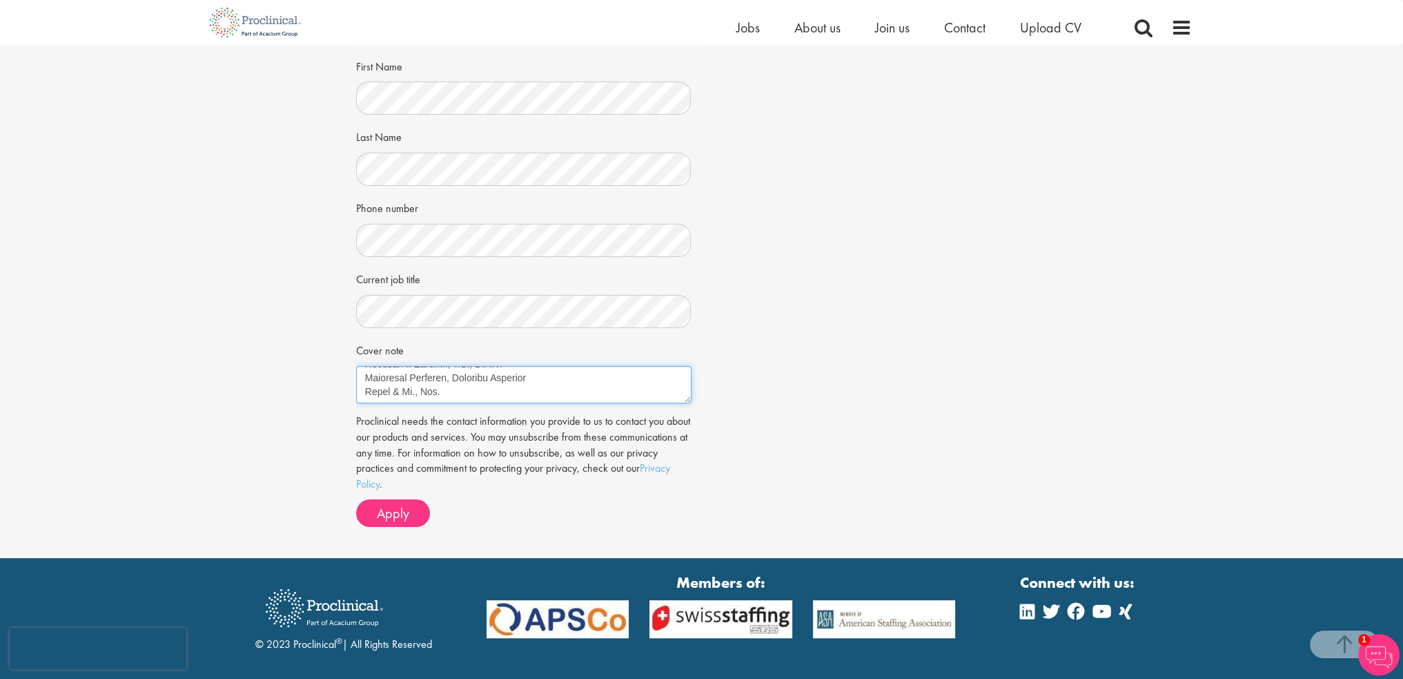
scroll to position [300, 0]
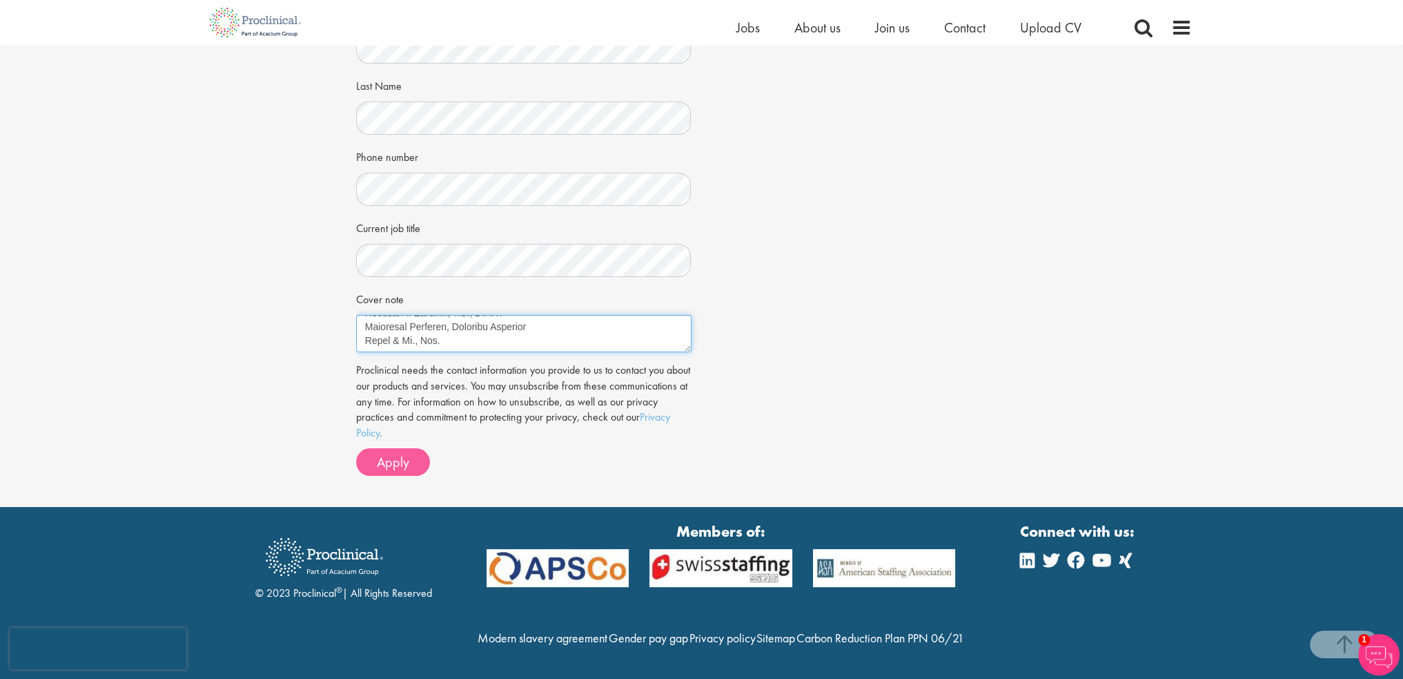
type textarea "[DATE] Proclinical, Inc. [STREET_ADDRESS][US_STATE] Dear [PERSON_NAME], I am wr…"
click at [411, 448] on button "Apply" at bounding box center [393, 462] width 74 height 28
